Goal: Task Accomplishment & Management: Complete application form

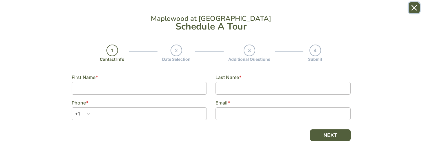
click at [413, 7] on icon "Close" at bounding box center [414, 8] width 5 height 5
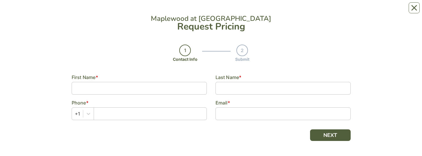
click at [126, 100] on div "Phone *" at bounding box center [139, 102] width 135 height 7
click at [130, 91] on input at bounding box center [139, 88] width 135 height 13
type input "[PERSON_NAME]"
type input ","
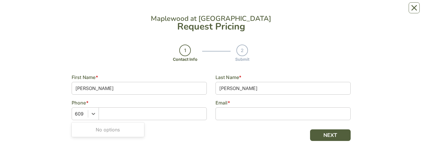
type input "6093658839"
type input "[EMAIL_ADDRESS][DOMAIN_NAME]"
type input "6093658839"
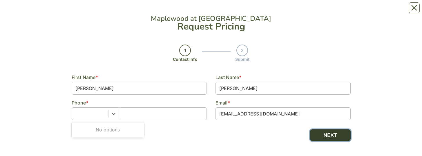
click at [329, 133] on button "NEXT" at bounding box center [330, 136] width 41 height 12
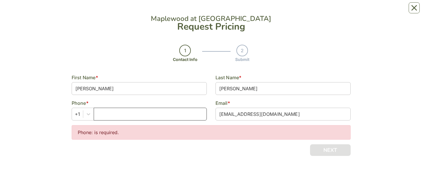
click at [134, 112] on input "text" at bounding box center [150, 114] width 113 height 13
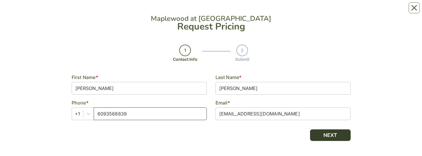
type input "6093568839"
click at [327, 131] on button "NEXT" at bounding box center [330, 136] width 41 height 12
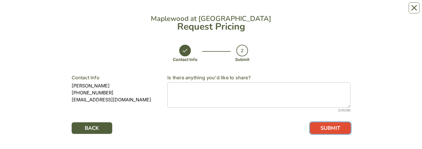
click at [332, 126] on button "SUBMIT" at bounding box center [330, 128] width 41 height 12
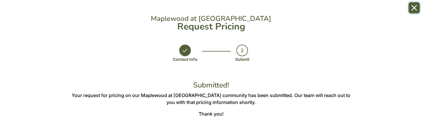
click at [414, 7] on icon "Close" at bounding box center [414, 8] width 5 height 5
